Goal: Information Seeking & Learning: Learn about a topic

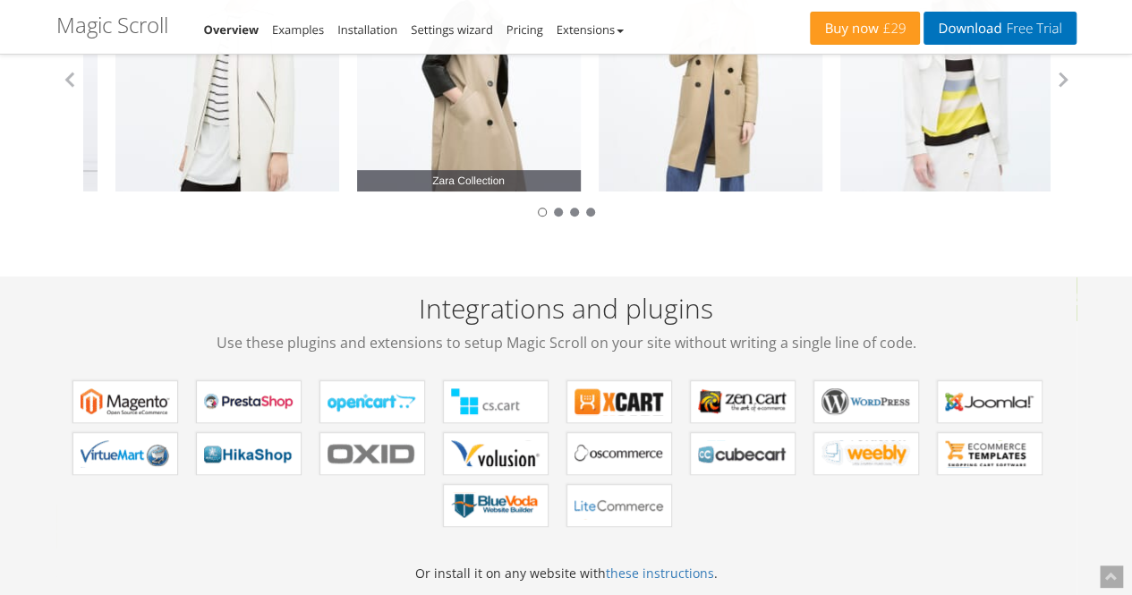
drag, startPoint x: 811, startPoint y: 130, endPoint x: 341, endPoint y: 132, distance: 470.5
click at [348, 133] on div "Zara Collection" at bounding box center [469, 80] width 242 height 224
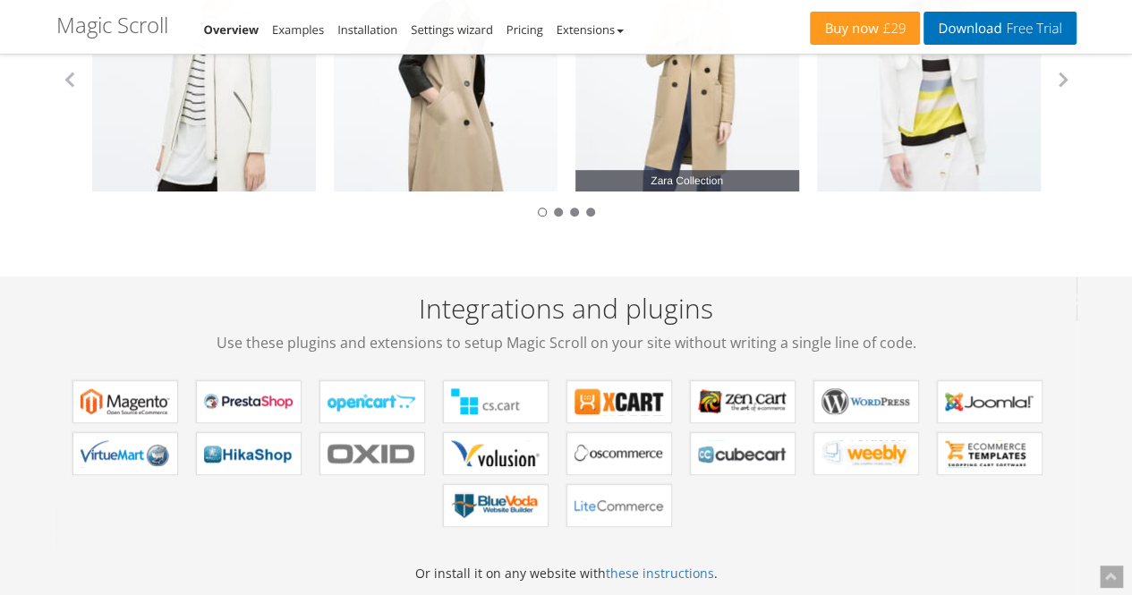
drag, startPoint x: 821, startPoint y: 91, endPoint x: 191, endPoint y: 97, distance: 629.7
click at [808, 97] on div "Zara Collection" at bounding box center [929, 80] width 242 height 224
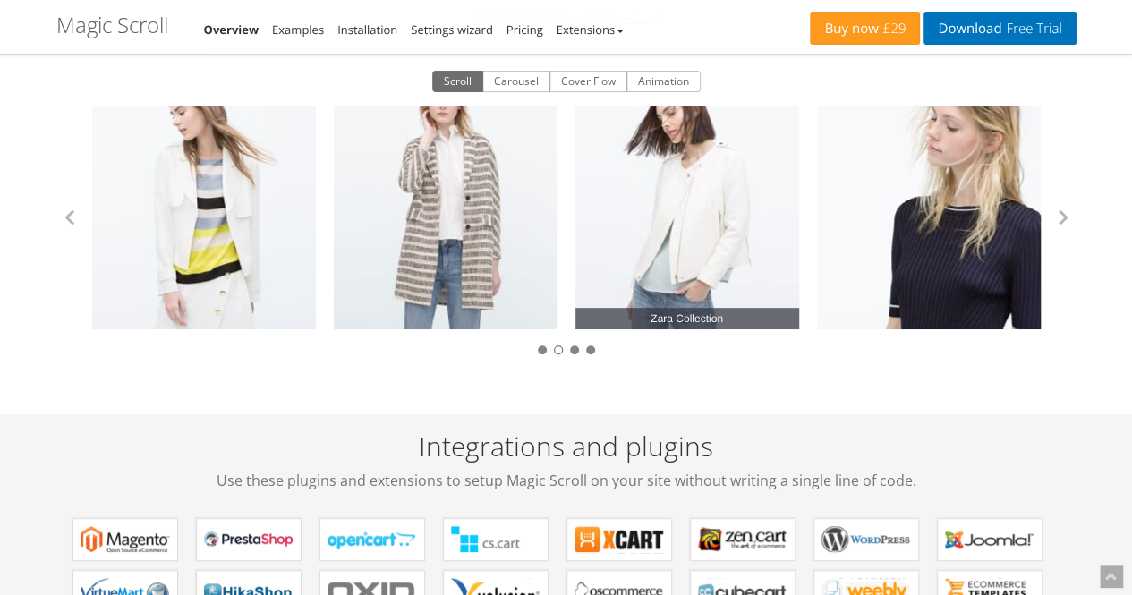
scroll to position [89, 0]
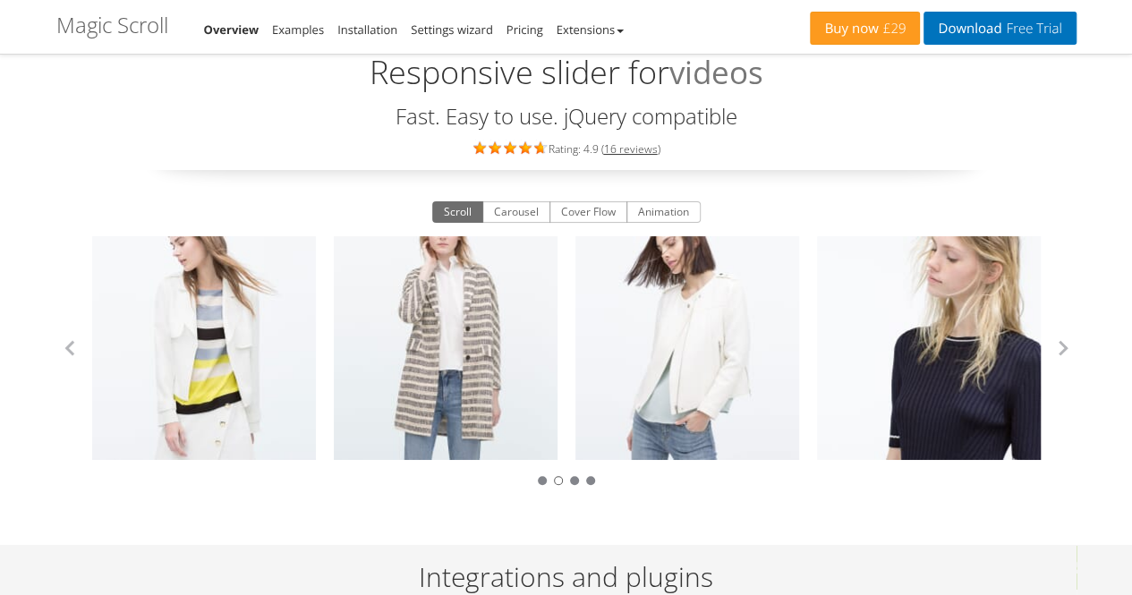
drag, startPoint x: 1052, startPoint y: 343, endPoint x: 1037, endPoint y: 337, distance: 16.4
click at [1051, 343] on button "button" at bounding box center [1062, 348] width 27 height 27
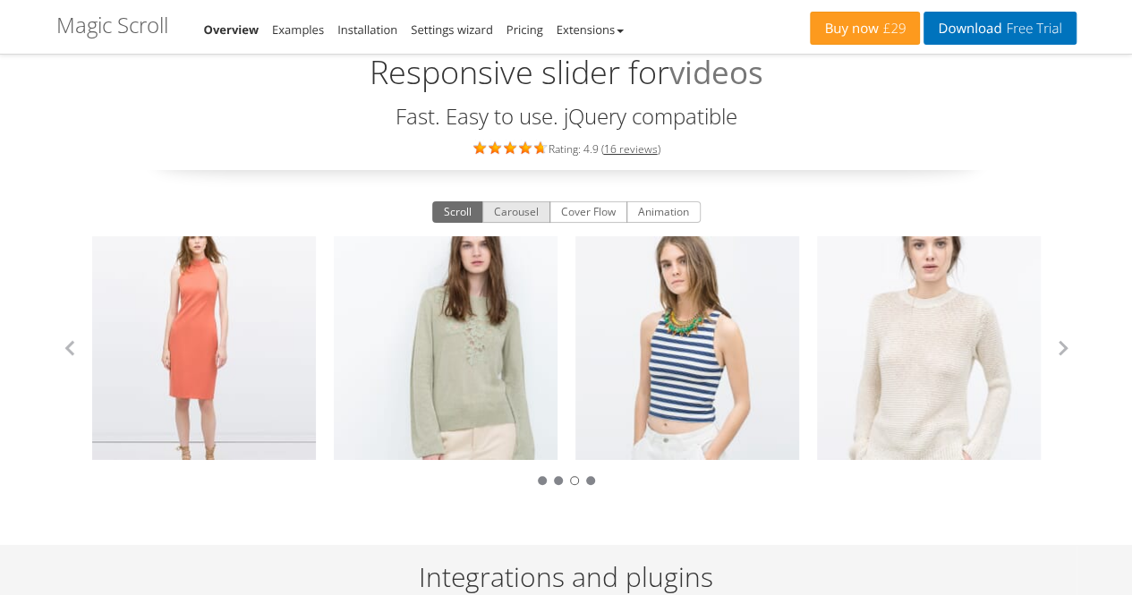
click at [519, 212] on button "Carousel" at bounding box center [516, 211] width 68 height 21
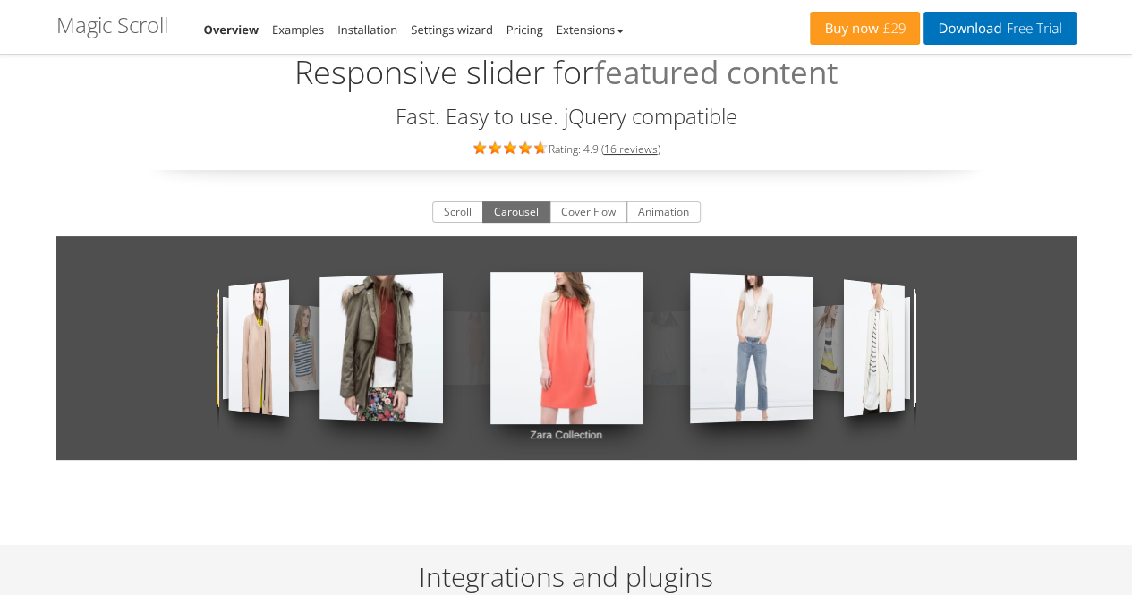
drag, startPoint x: 974, startPoint y: 321, endPoint x: 583, endPoint y: 313, distance: 391.0
click at [583, 313] on link "Zara Collection" at bounding box center [566, 348] width 152 height 224
click at [661, 212] on button "Animation" at bounding box center [663, 211] width 74 height 21
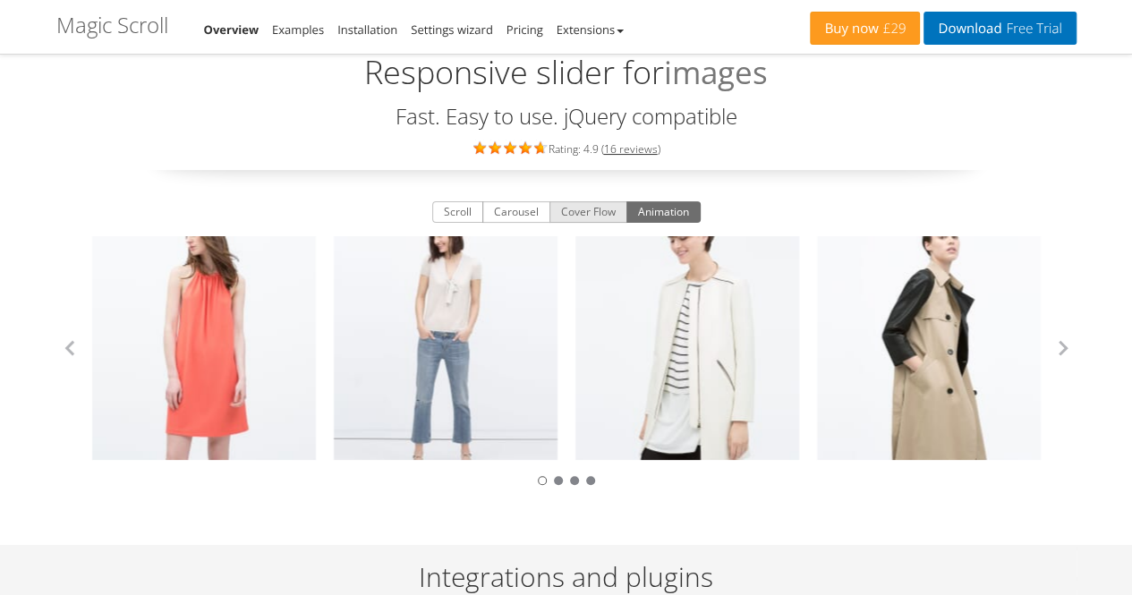
click at [598, 206] on button "Cover Flow" at bounding box center [588, 211] width 78 height 21
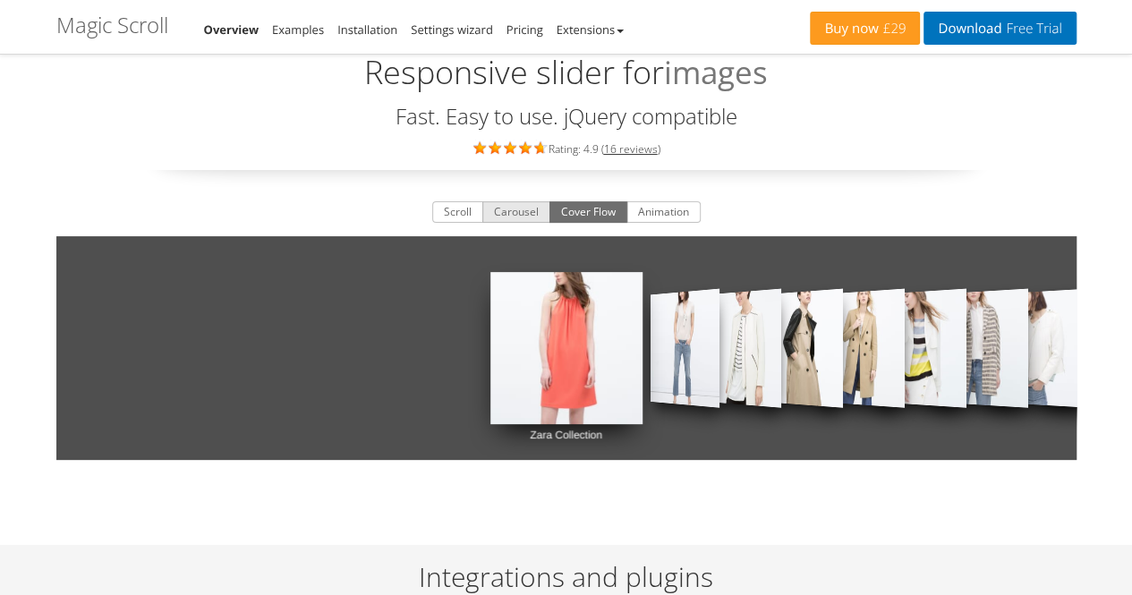
click at [527, 204] on button "Carousel" at bounding box center [516, 211] width 68 height 21
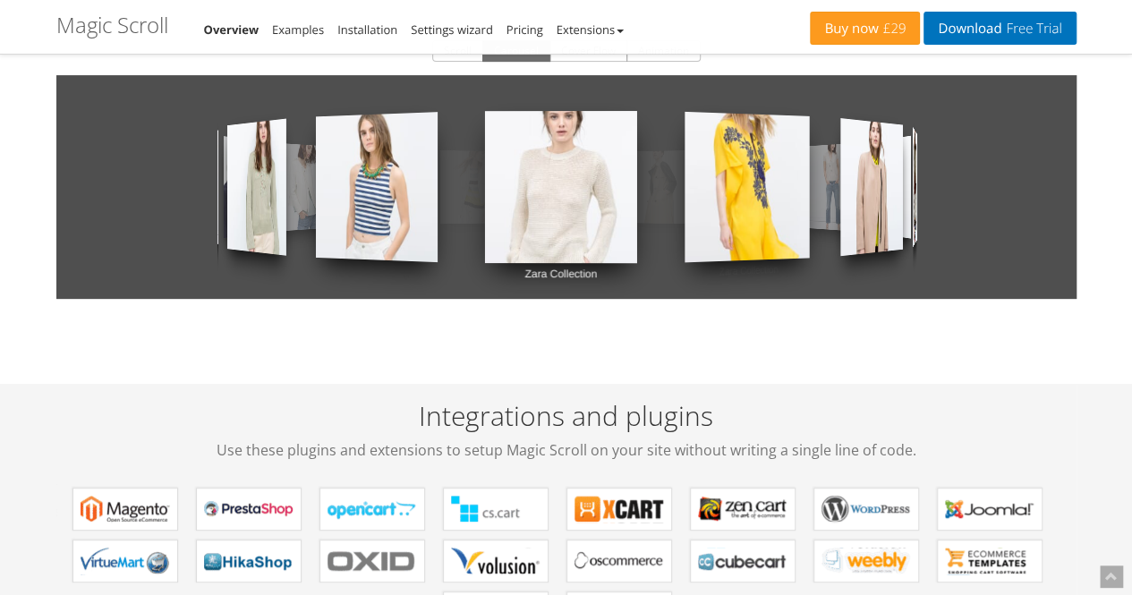
scroll to position [0, 0]
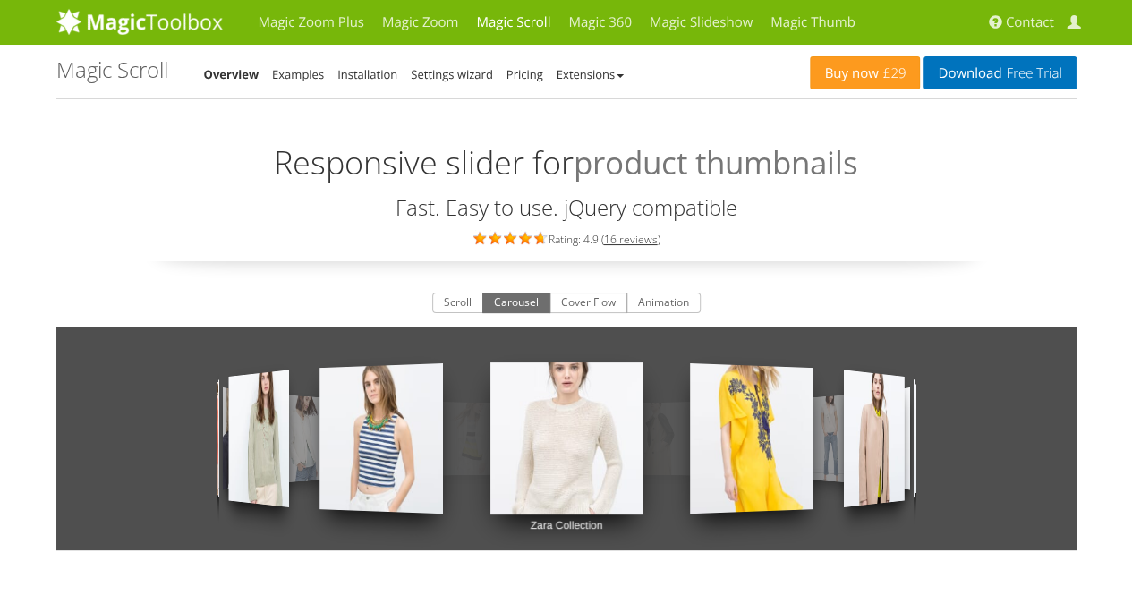
drag, startPoint x: 839, startPoint y: 376, endPoint x: 771, endPoint y: 301, distance: 100.7
click at [771, 301] on div "Scroll Carousel Cover Flow Animation Zara Collection Zara Collection Zara Colle…" at bounding box center [566, 435] width 1020 height 294
click at [1013, 73] on span "Free Trial" at bounding box center [1031, 73] width 60 height 14
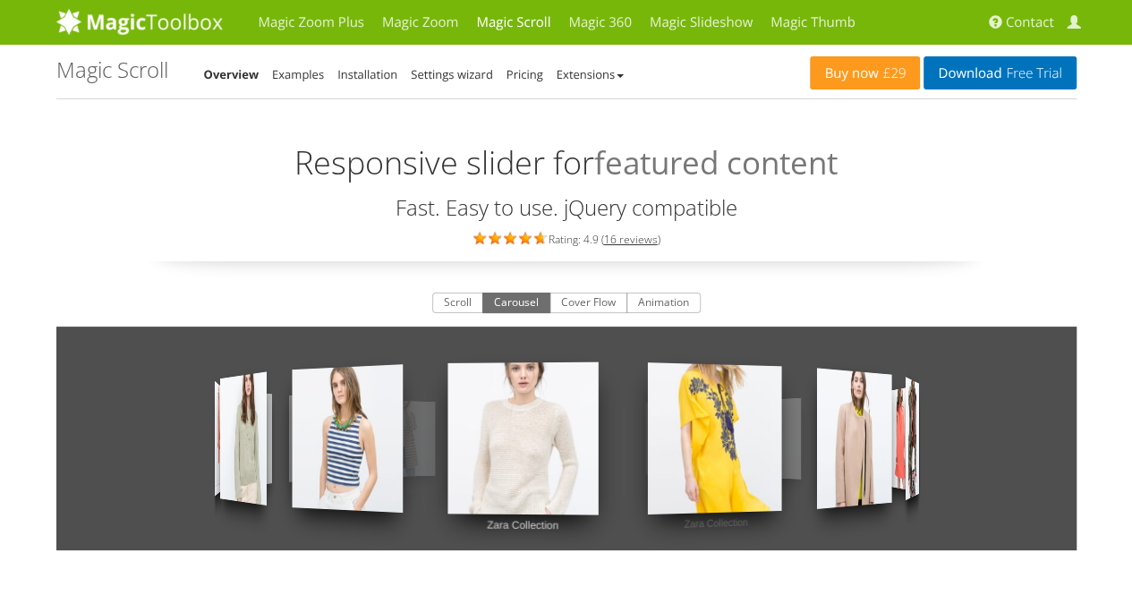
drag, startPoint x: 847, startPoint y: 446, endPoint x: 250, endPoint y: 441, distance: 596.6
click at [233, 437] on div "Zara Collection Zara Collection Zara Collection Zara Collection Zara Collection…" at bounding box center [566, 438] width 1020 height 224
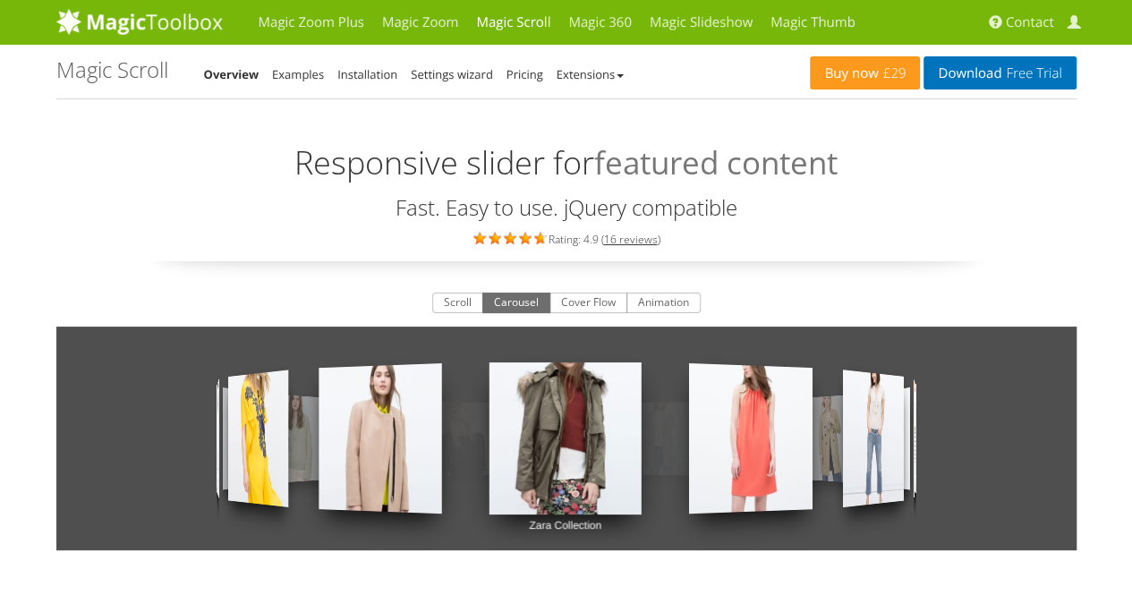
drag, startPoint x: 800, startPoint y: 511, endPoint x: 108, endPoint y: 450, distance: 694.1
click at [118, 449] on div "Zara Collection Zara Collection Zara Collection Zara Collection Zara Collection…" at bounding box center [566, 438] width 1020 height 224
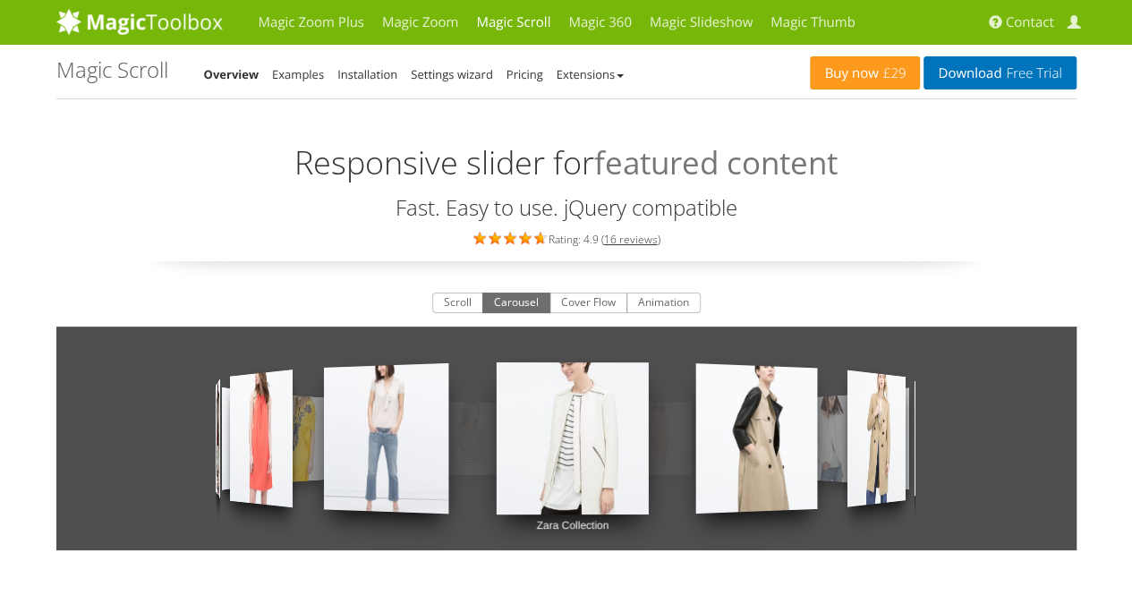
drag, startPoint x: 728, startPoint y: 448, endPoint x: 0, endPoint y: 385, distance: 730.9
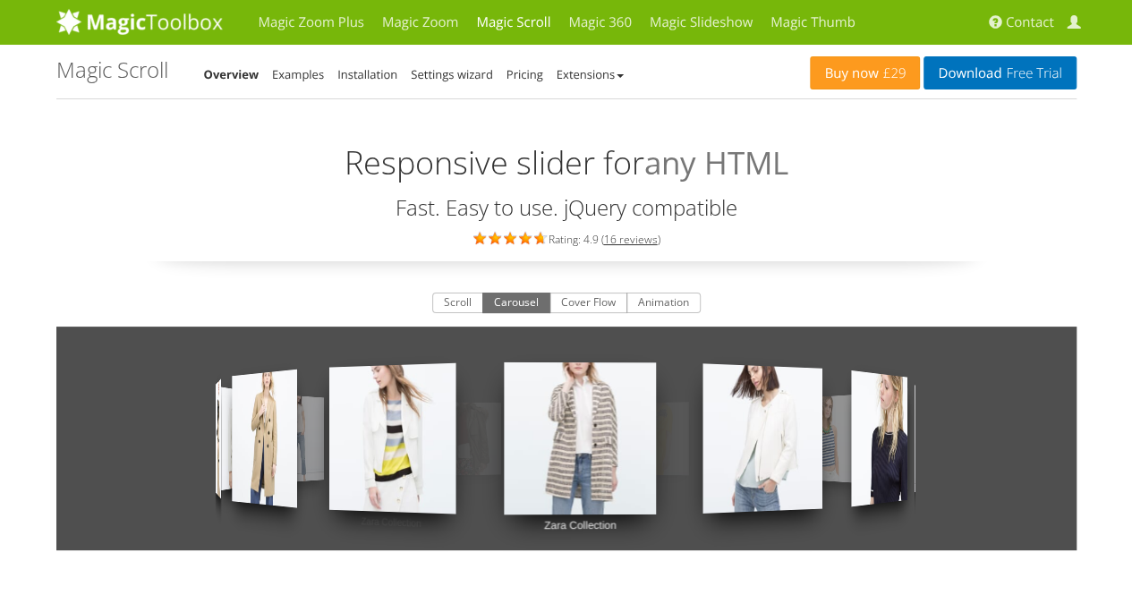
drag, startPoint x: 615, startPoint y: 416, endPoint x: 0, endPoint y: 346, distance: 619.3
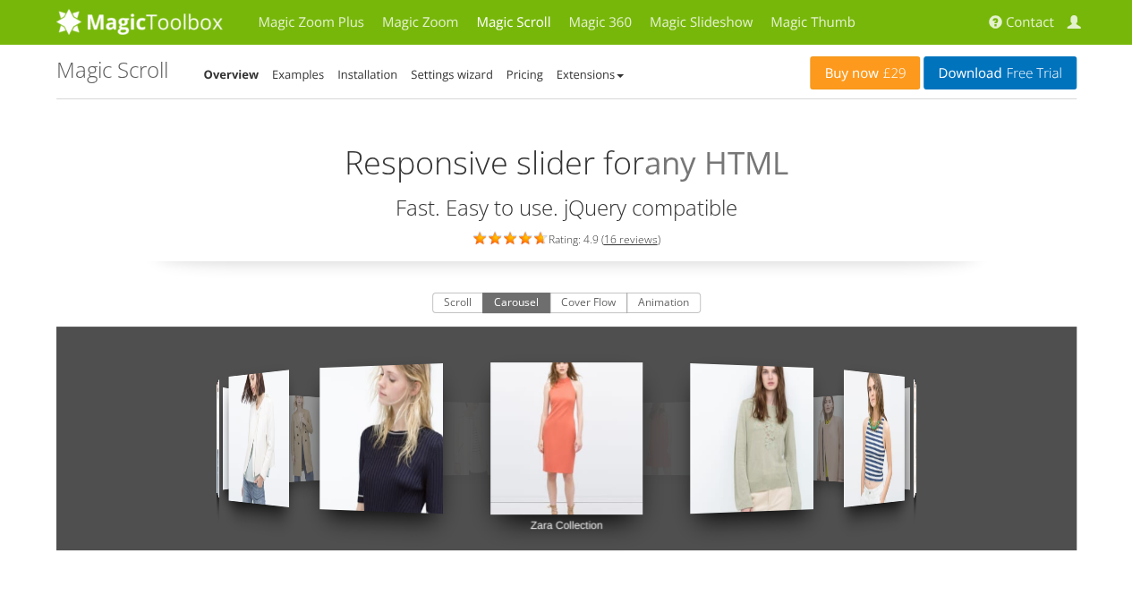
drag, startPoint x: 883, startPoint y: 443, endPoint x: 13, endPoint y: 388, distance: 872.0
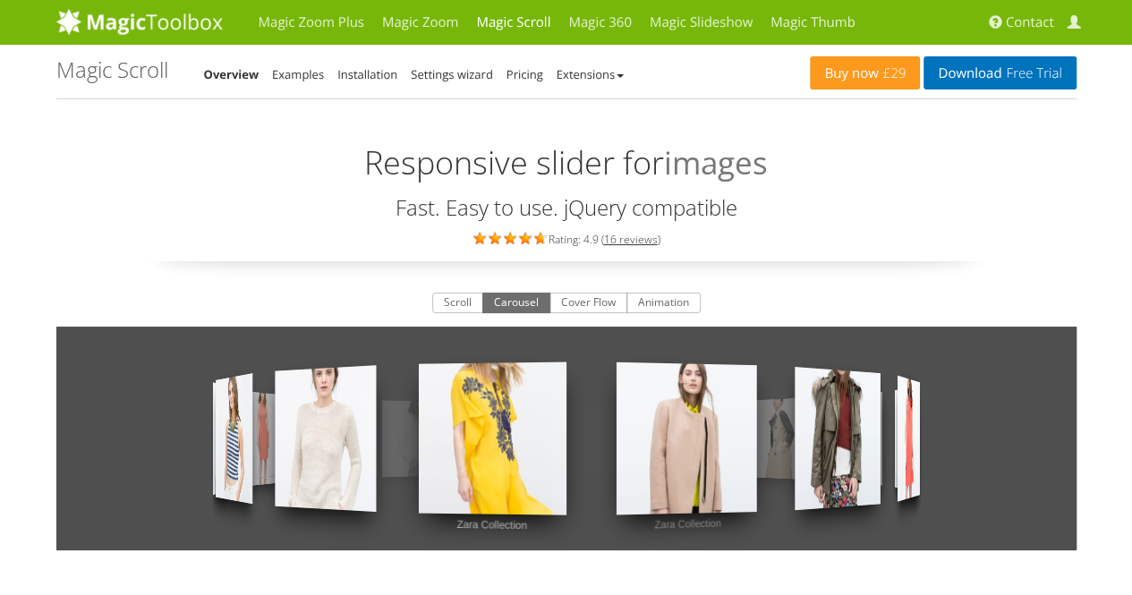
drag, startPoint x: 720, startPoint y: 427, endPoint x: 0, endPoint y: 386, distance: 721.2
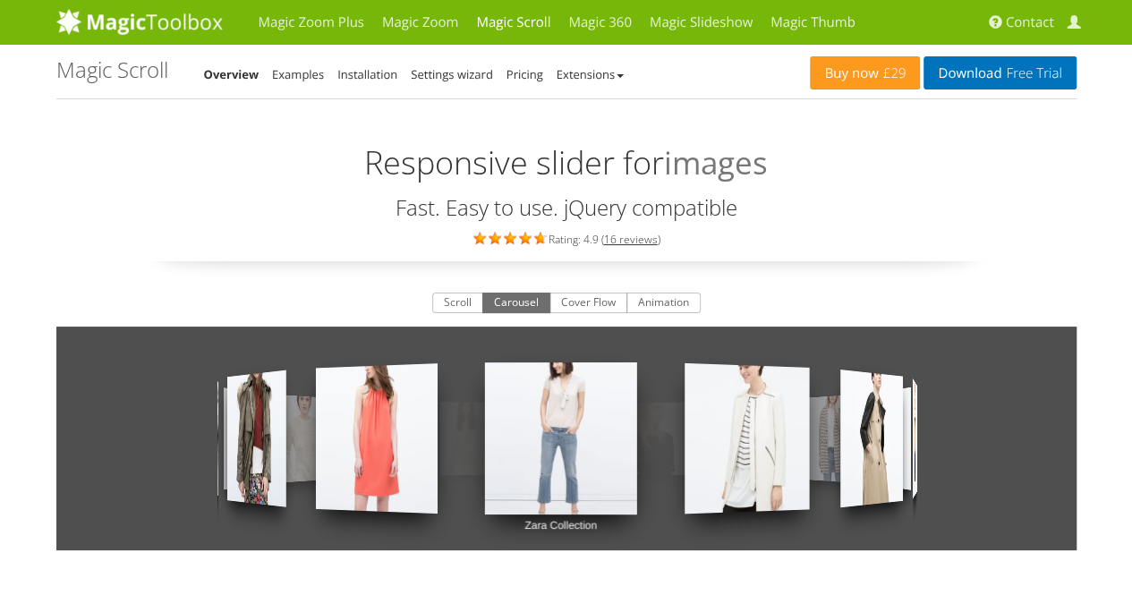
drag, startPoint x: 847, startPoint y: 441, endPoint x: 9, endPoint y: 387, distance: 839.8
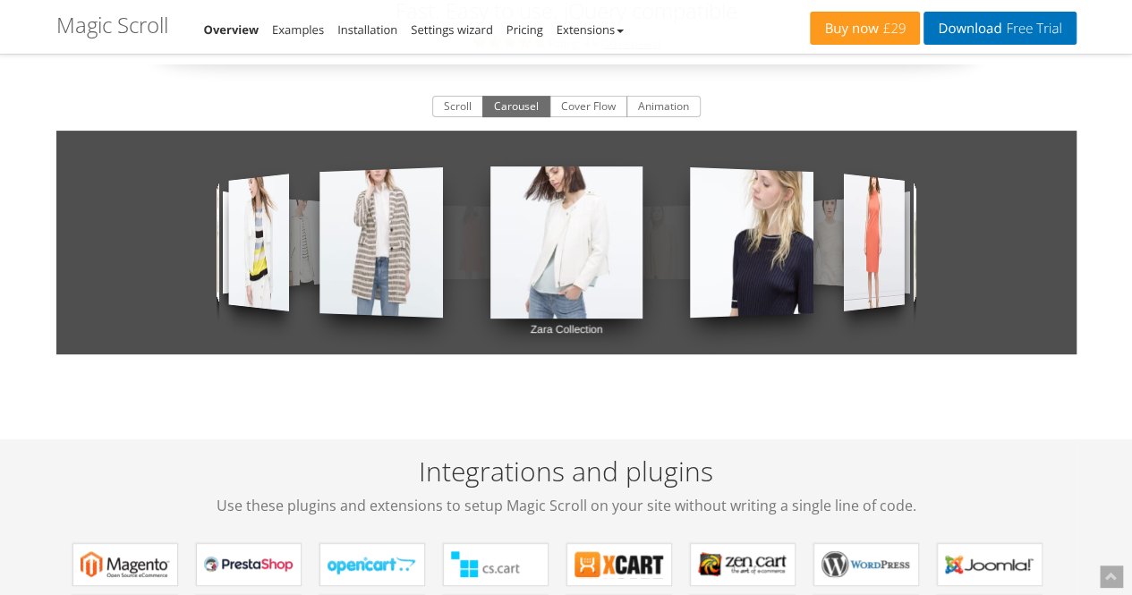
scroll to position [89, 0]
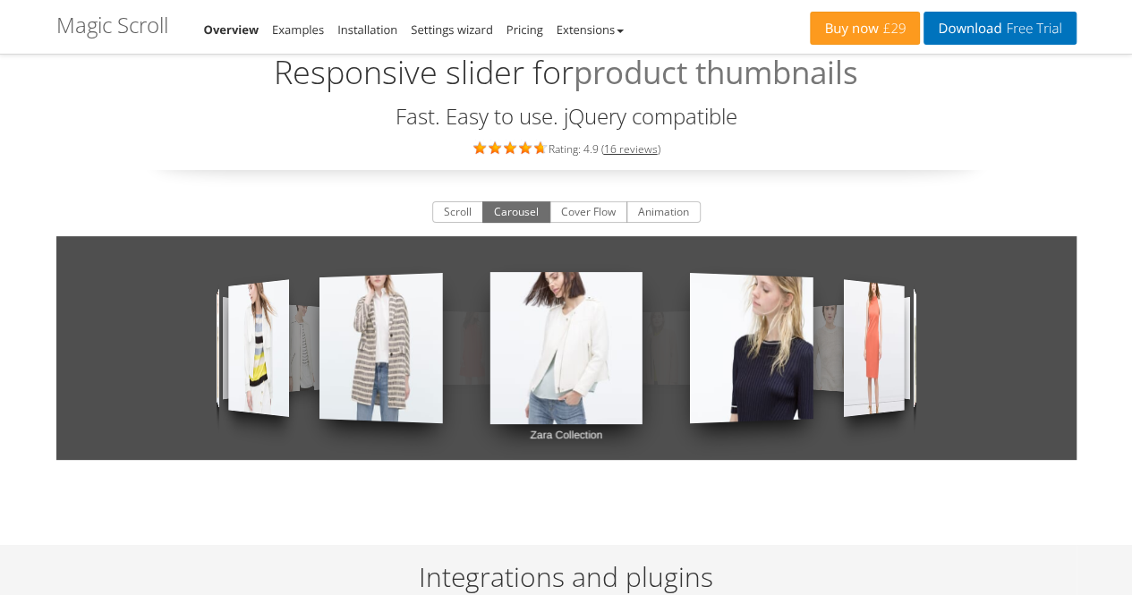
drag, startPoint x: 896, startPoint y: 322, endPoint x: 0, endPoint y: 313, distance: 896.3
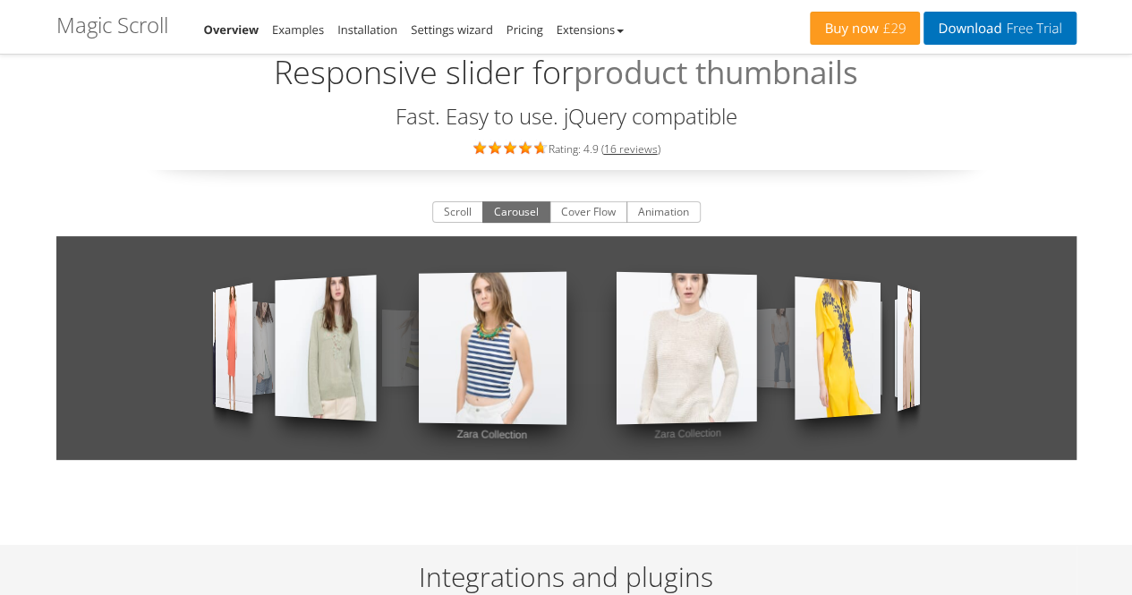
drag, startPoint x: 944, startPoint y: 321, endPoint x: 0, endPoint y: 309, distance: 943.7
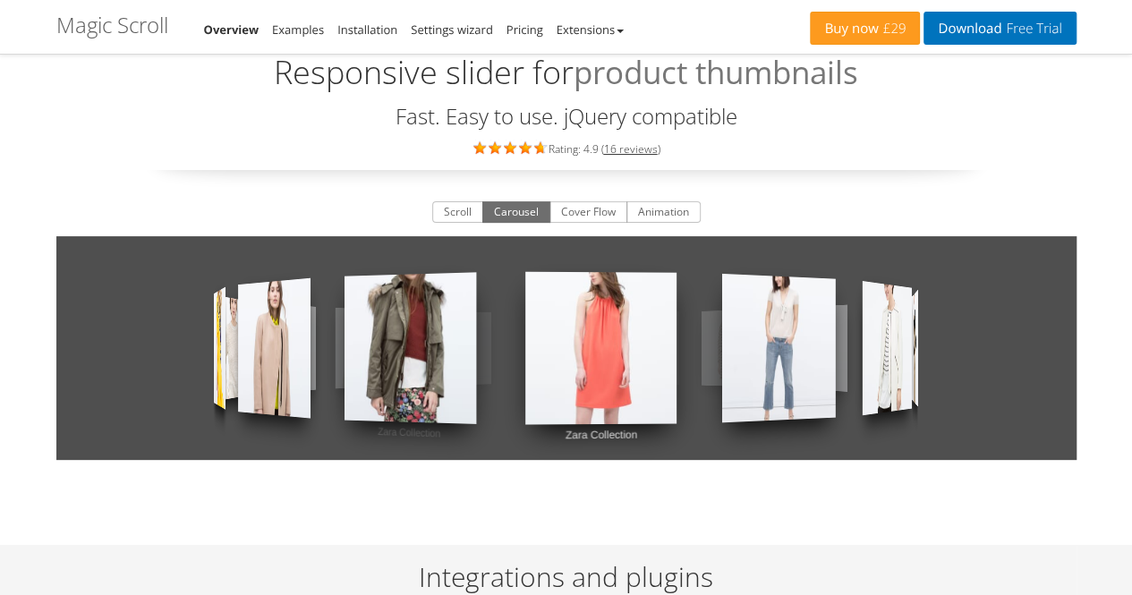
drag, startPoint x: 760, startPoint y: 335, endPoint x: 0, endPoint y: 290, distance: 761.7
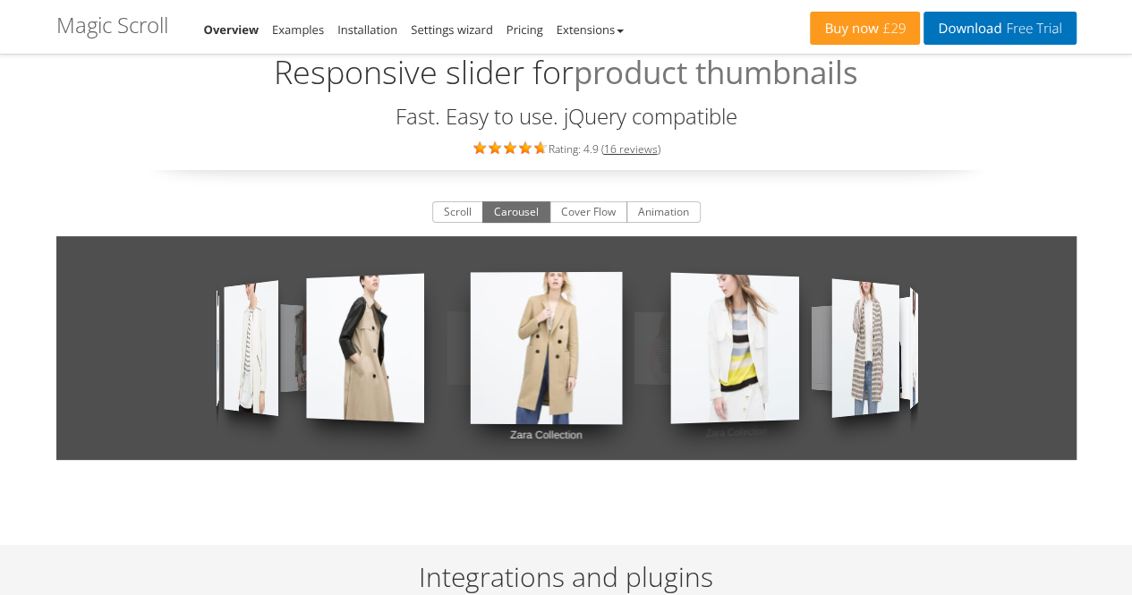
drag, startPoint x: 972, startPoint y: 314, endPoint x: 0, endPoint y: 206, distance: 978.3
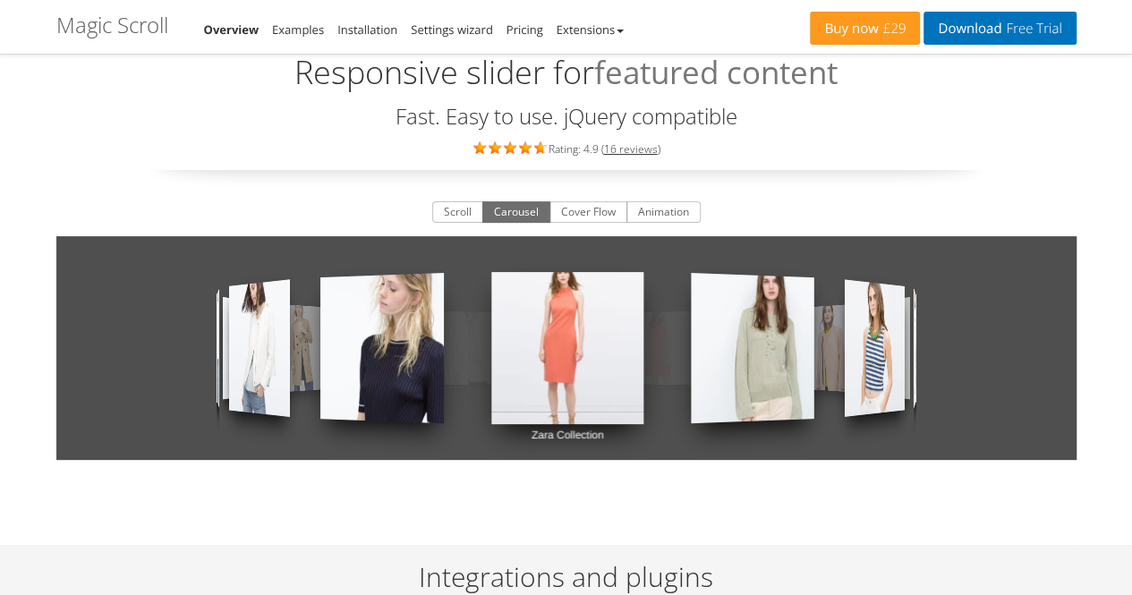
drag, startPoint x: 912, startPoint y: 330, endPoint x: 0, endPoint y: 255, distance: 915.4
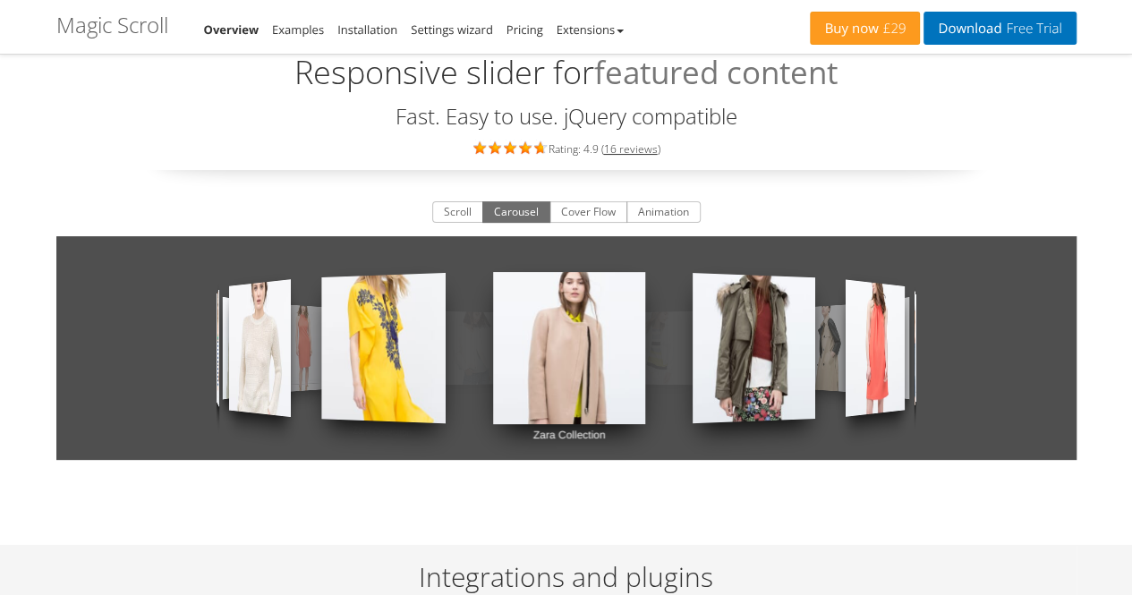
drag, startPoint x: 835, startPoint y: 347, endPoint x: 0, endPoint y: 244, distance: 841.7
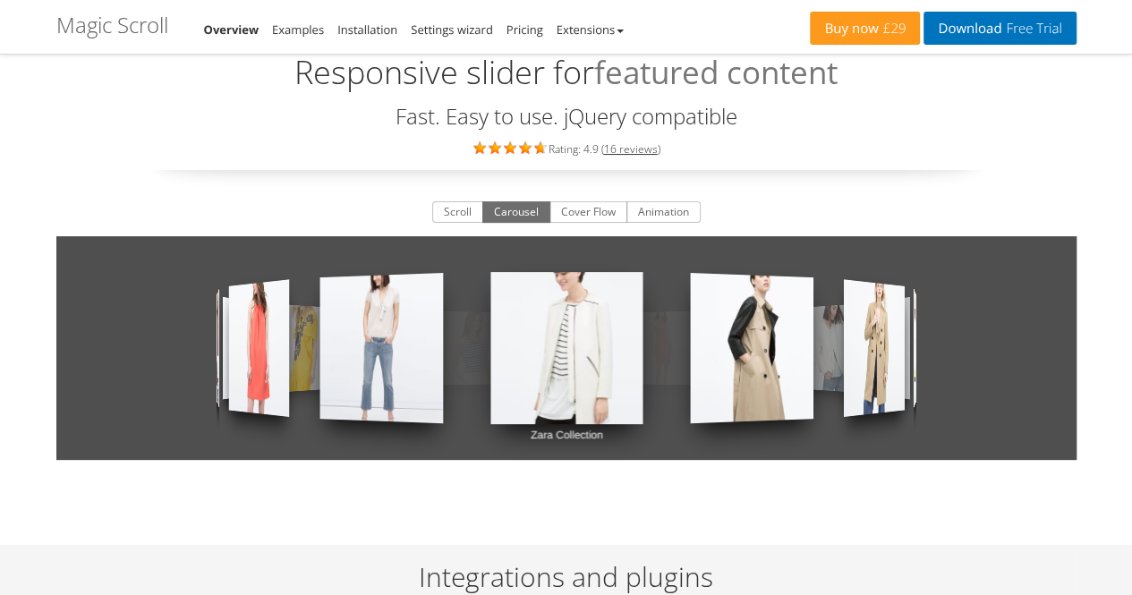
drag, startPoint x: 1040, startPoint y: 352, endPoint x: 0, endPoint y: 268, distance: 1043.6
